Goal: Information Seeking & Learning: Learn about a topic

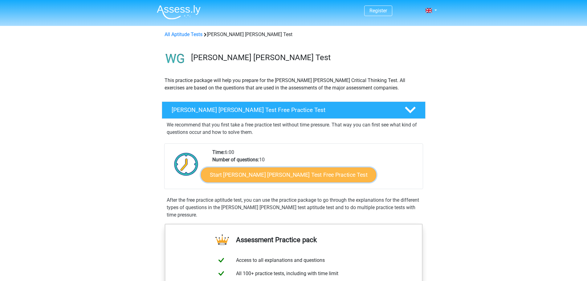
click at [249, 174] on link "Start [PERSON_NAME] [PERSON_NAME] Test Free Practice Test" at bounding box center [288, 174] width 175 height 15
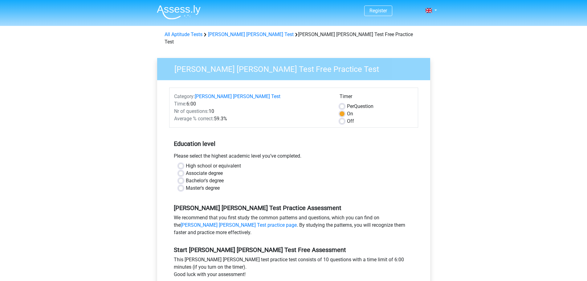
click at [186, 184] on label "Master's degree" at bounding box center [203, 187] width 34 height 7
click at [182, 184] on input "Master's degree" at bounding box center [180, 187] width 5 height 6
radio input "true"
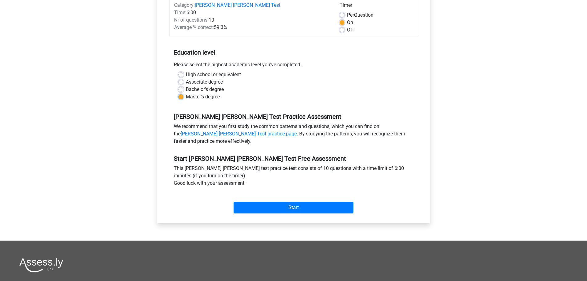
scroll to position [92, 0]
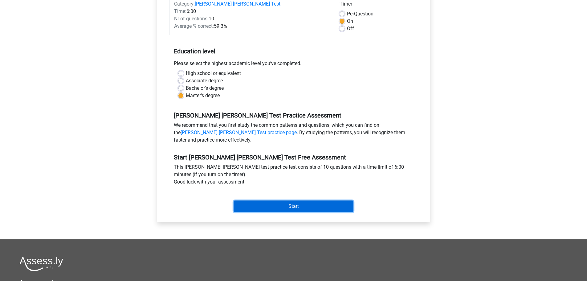
click at [294, 200] on input "Start" at bounding box center [294, 206] width 120 height 12
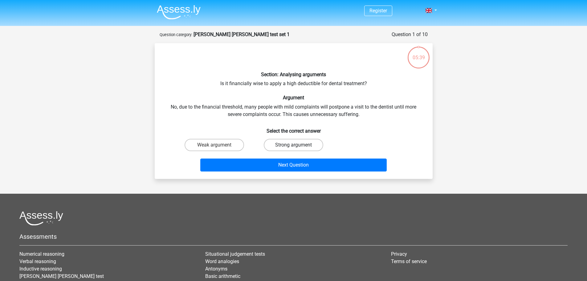
click at [293, 148] on label "Strong argument" at bounding box center [293, 145] width 59 height 12
click at [293, 148] on input "Strong argument" at bounding box center [295, 147] width 4 height 4
radio input "true"
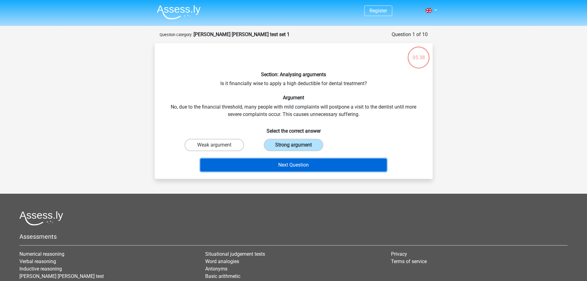
click at [294, 163] on button "Next Question" at bounding box center [293, 164] width 187 height 13
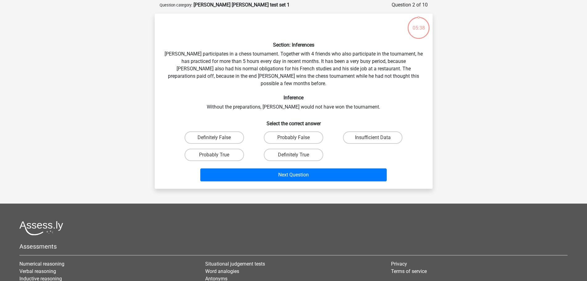
scroll to position [31, 0]
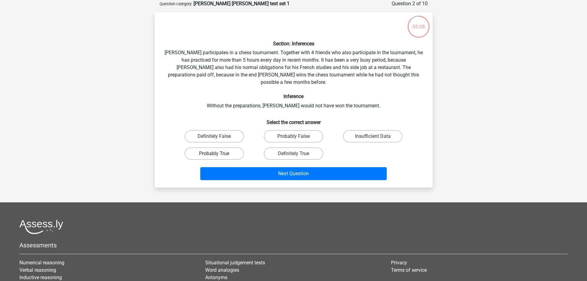
click at [221, 147] on label "Probably True" at bounding box center [214, 153] width 59 height 12
click at [218, 154] on input "Probably True" at bounding box center [216, 156] width 4 height 4
radio input "true"
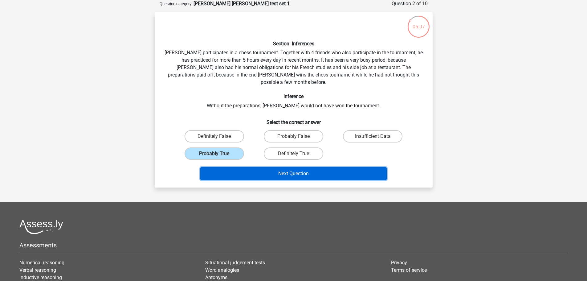
click at [306, 168] on button "Next Question" at bounding box center [293, 173] width 187 height 13
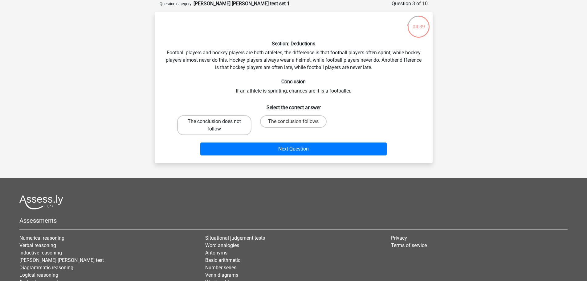
click at [221, 129] on label "The conclusion does not follow" at bounding box center [214, 125] width 74 height 20
click at [218, 125] on input "The conclusion does not follow" at bounding box center [216, 123] width 4 height 4
radio input "true"
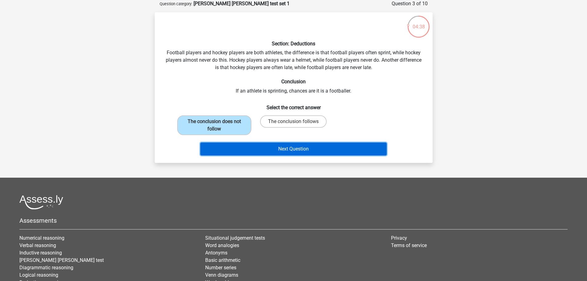
click at [289, 150] on button "Next Question" at bounding box center [293, 148] width 187 height 13
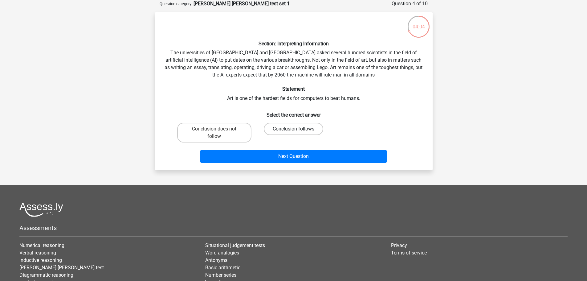
click at [308, 129] on label "Conclusion follows" at bounding box center [293, 129] width 59 height 12
click at [297, 129] on input "Conclusion follows" at bounding box center [295, 131] width 4 height 4
radio input "true"
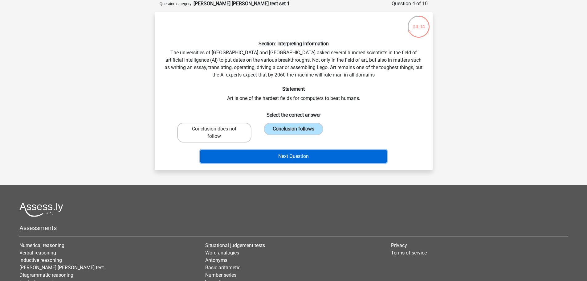
click at [301, 156] on button "Next Question" at bounding box center [293, 156] width 187 height 13
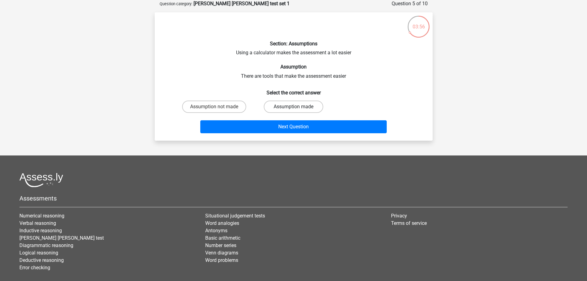
click at [287, 105] on label "Assumption made" at bounding box center [293, 107] width 59 height 12
click at [293, 107] on input "Assumption made" at bounding box center [295, 109] width 4 height 4
radio input "true"
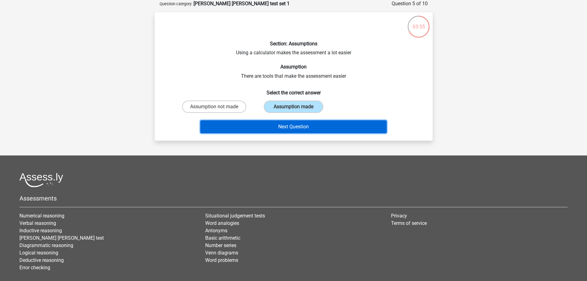
click at [293, 130] on button "Next Question" at bounding box center [293, 126] width 187 height 13
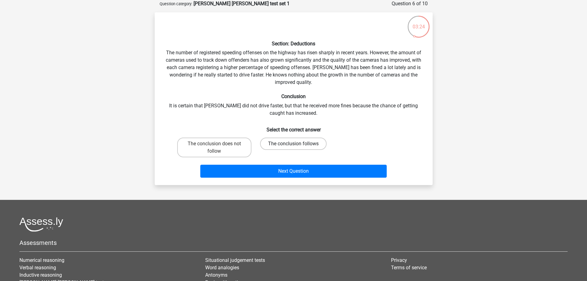
click at [302, 146] on label "The conclusion follows" at bounding box center [293, 143] width 67 height 12
click at [297, 146] on input "The conclusion follows" at bounding box center [295, 146] width 4 height 4
radio input "true"
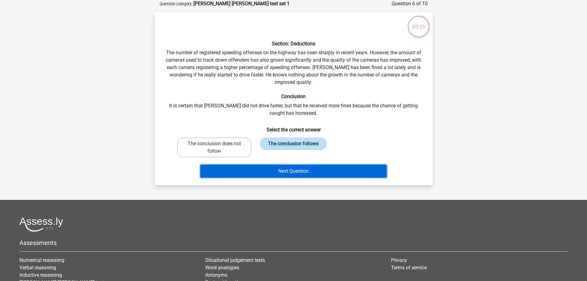
click at [296, 173] on button "Next Question" at bounding box center [293, 171] width 187 height 13
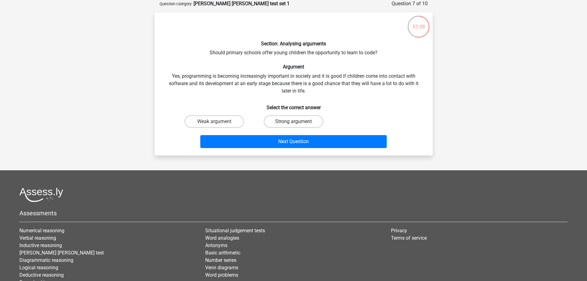
click at [298, 124] on label "Strong argument" at bounding box center [293, 121] width 59 height 12
click at [297, 124] on input "Strong argument" at bounding box center [295, 123] width 4 height 4
radio input "true"
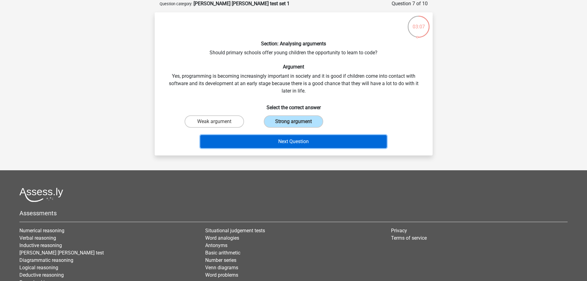
click at [299, 143] on button "Next Question" at bounding box center [293, 141] width 187 height 13
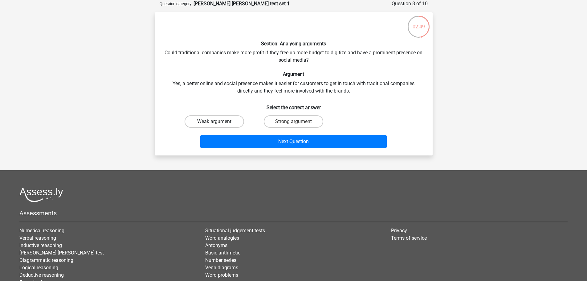
click at [225, 119] on label "Weak argument" at bounding box center [214, 121] width 59 height 12
click at [218, 121] on input "Weak argument" at bounding box center [216, 123] width 4 height 4
radio input "true"
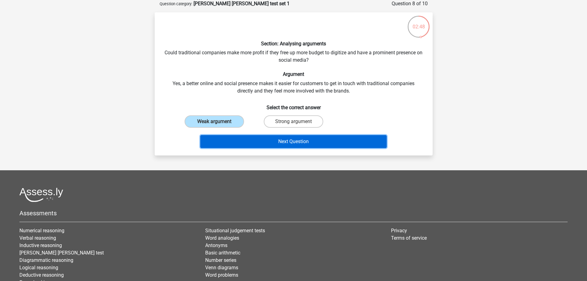
click at [300, 143] on button "Next Question" at bounding box center [293, 141] width 187 height 13
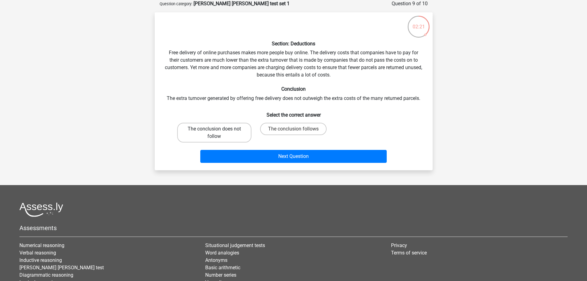
click at [202, 130] on label "The conclusion does not follow" at bounding box center [214, 133] width 74 height 20
click at [214, 130] on input "The conclusion does not follow" at bounding box center [216, 131] width 4 height 4
radio input "true"
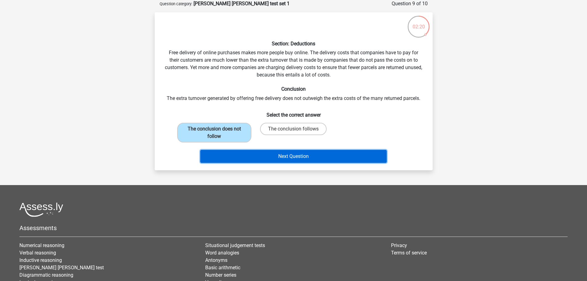
click at [283, 154] on button "Next Question" at bounding box center [293, 156] width 187 height 13
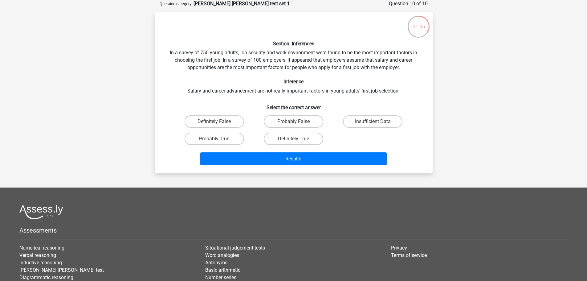
click at [232, 143] on label "Probably True" at bounding box center [214, 139] width 59 height 12
click at [218, 143] on input "Probably True" at bounding box center [216, 141] width 4 height 4
radio input "true"
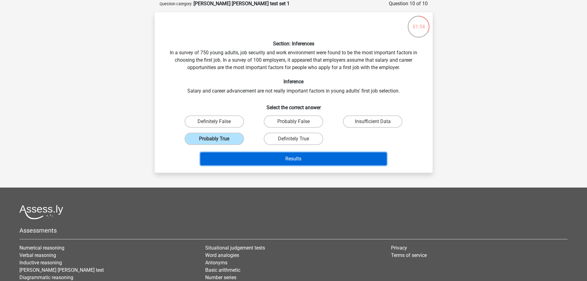
click at [296, 158] on button "Results" at bounding box center [293, 158] width 187 height 13
